Goal: Information Seeking & Learning: Learn about a topic

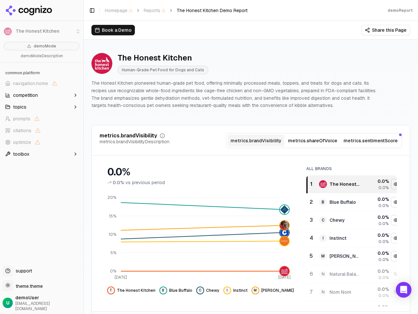
click at [8, 31] on li "The Honest Kitchen" at bounding box center [41, 32] width 83 height 16
click at [41, 83] on span "navigation.home" at bounding box center [30, 83] width 35 height 7
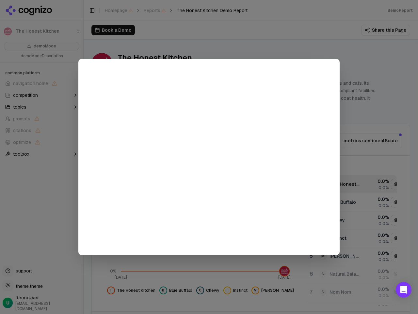
click at [41, 95] on div at bounding box center [209, 157] width 418 height 314
